Goal: Information Seeking & Learning: Learn about a topic

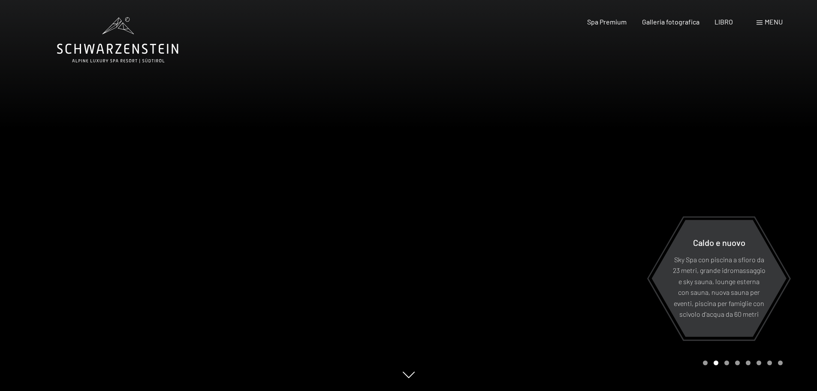
click at [767, 24] on font "menu" at bounding box center [774, 22] width 18 height 8
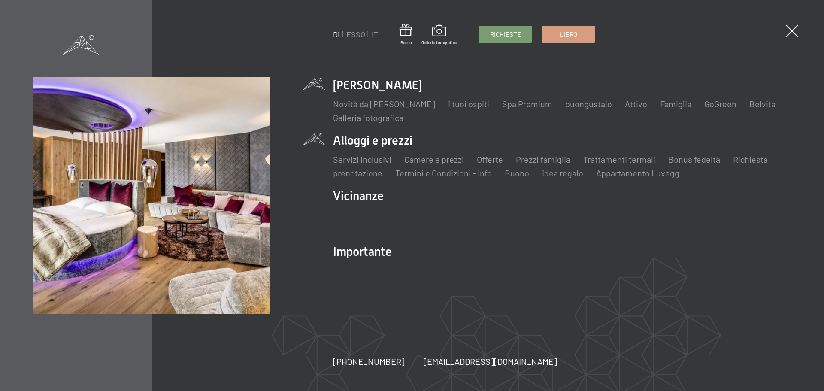
click at [389, 138] on li "Alloggi e prezzi Servizi inclusivi Camere e prezzi lista Offerte lista Prezzi f…" at bounding box center [562, 155] width 458 height 47
click at [434, 160] on font "Camere e prezzi" at bounding box center [434, 159] width 60 height 10
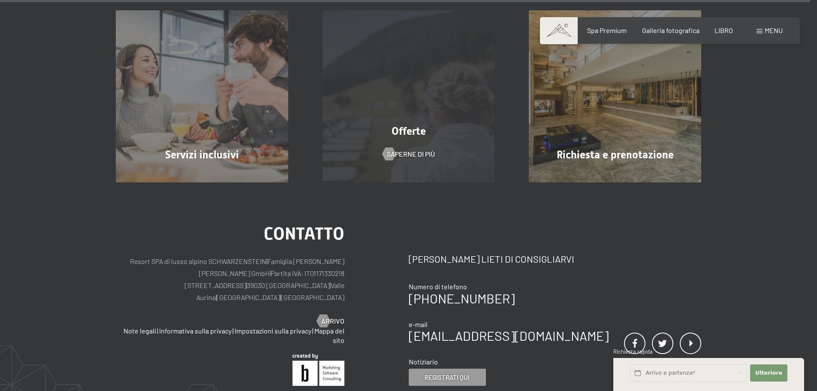
scroll to position [2574, 0]
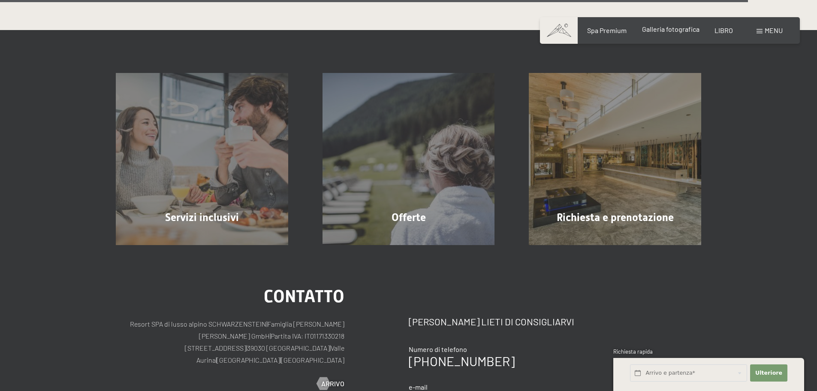
click at [679, 33] on font "Galleria fotografica" at bounding box center [670, 29] width 57 height 8
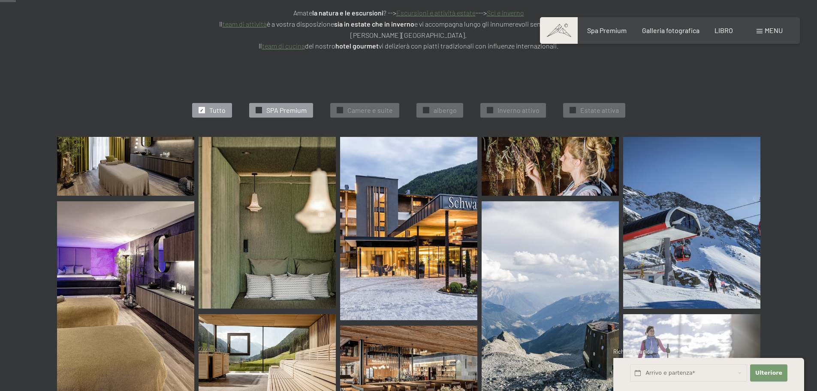
click at [297, 106] on font "SPA Premium" at bounding box center [286, 110] width 40 height 8
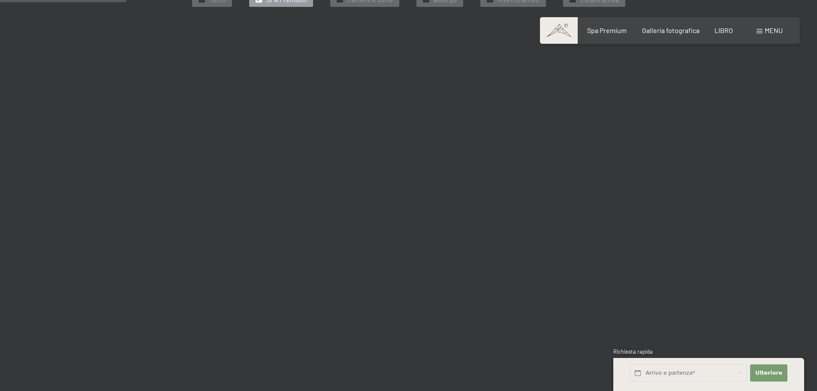
scroll to position [270, 0]
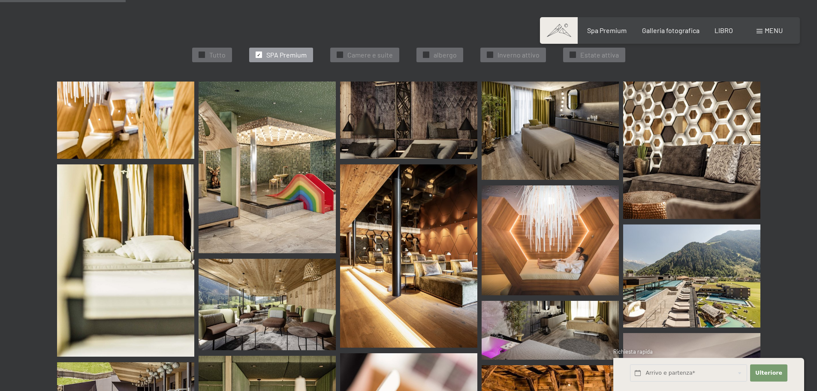
click at [278, 141] on img at bounding box center [267, 168] width 137 height 172
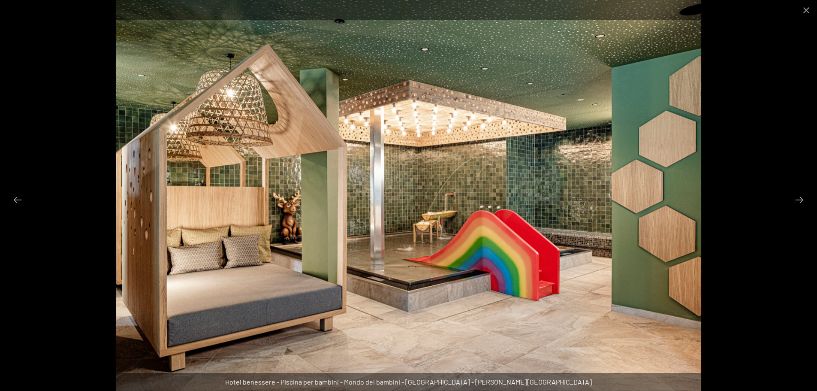
scroll to position [484, 0]
click at [801, 196] on button "Diapositiva successiva" at bounding box center [800, 199] width 18 height 17
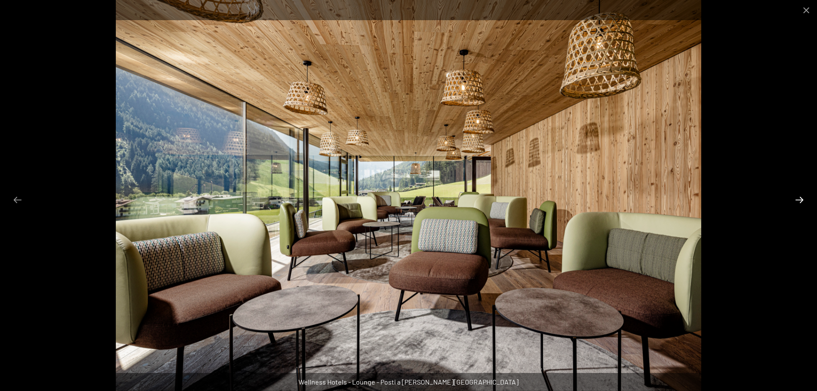
click at [800, 196] on button "Diapositiva successiva" at bounding box center [800, 199] width 18 height 17
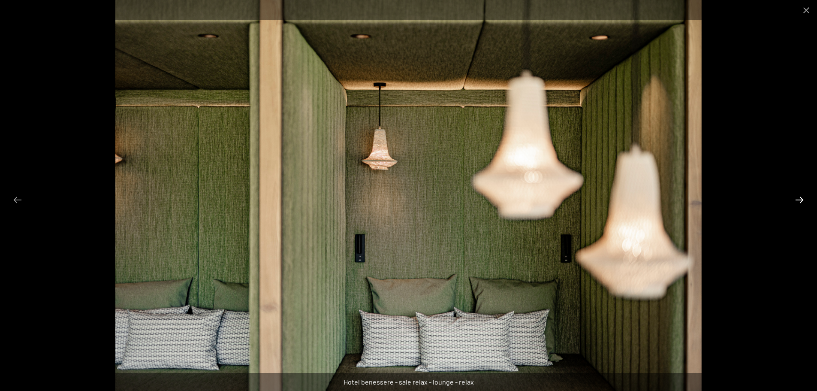
click at [800, 196] on button "Diapositiva successiva" at bounding box center [800, 199] width 18 height 17
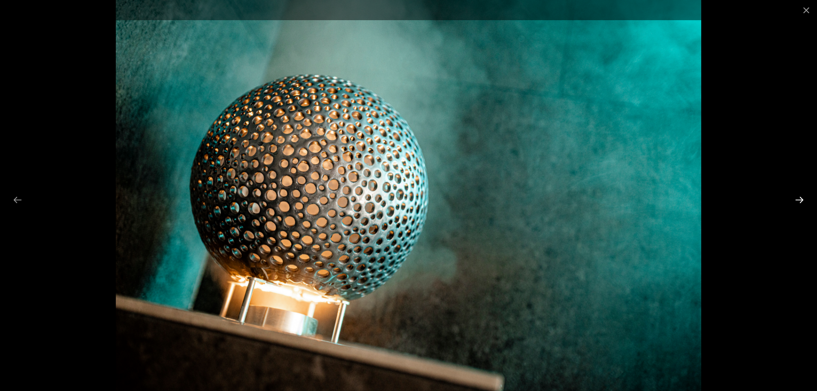
click at [798, 195] on button "Diapositiva successiva" at bounding box center [800, 199] width 18 height 17
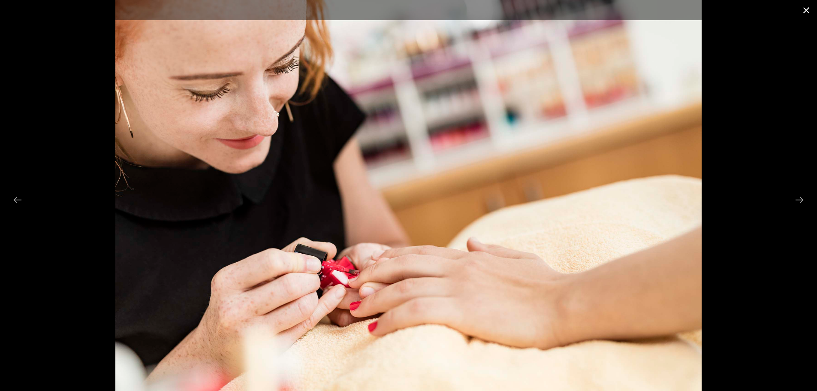
click at [810, 8] on button "Chiudi galleria" at bounding box center [806, 10] width 21 height 20
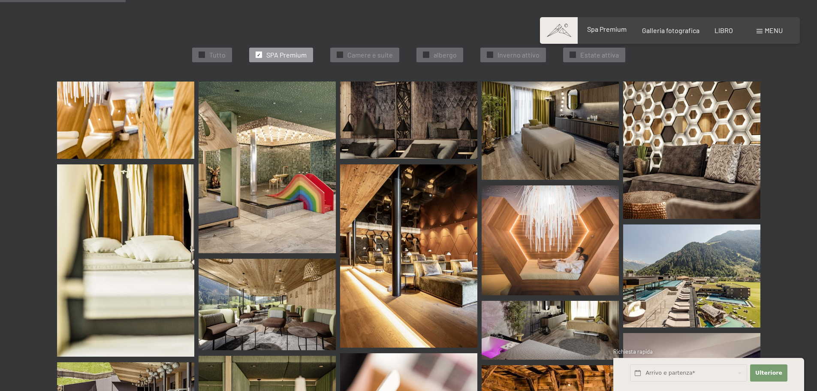
click at [617, 28] on font "Spa Premium" at bounding box center [606, 29] width 39 height 8
